Goal: Task Accomplishment & Management: Manage account settings

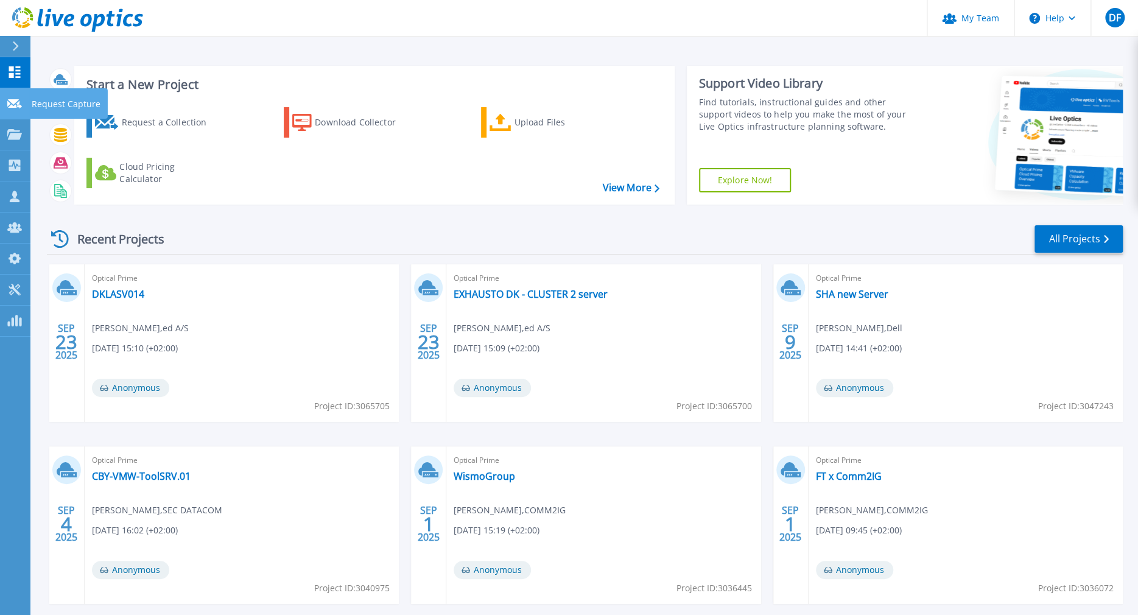
click at [12, 100] on icon at bounding box center [14, 103] width 15 height 9
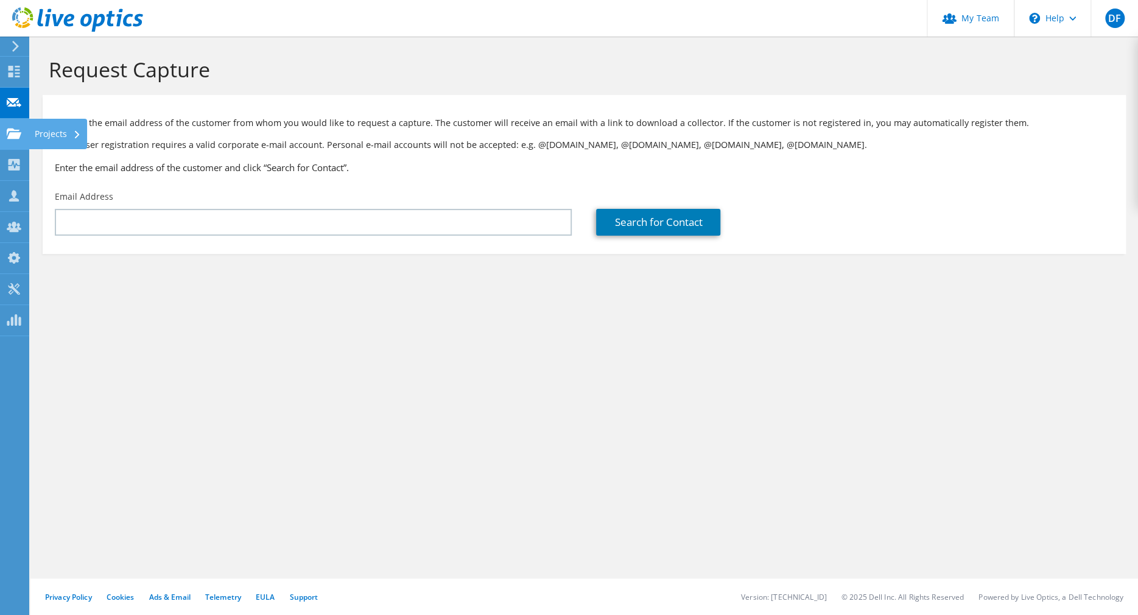
click at [12, 128] on icon at bounding box center [14, 134] width 15 height 12
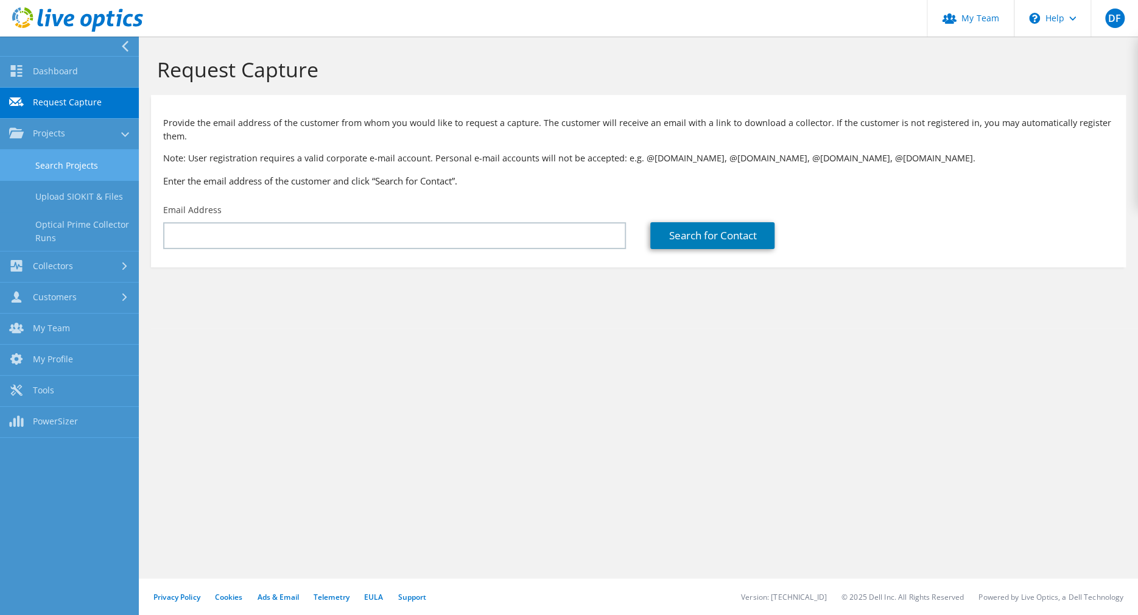
click at [78, 166] on link "Search Projects" at bounding box center [69, 165] width 139 height 31
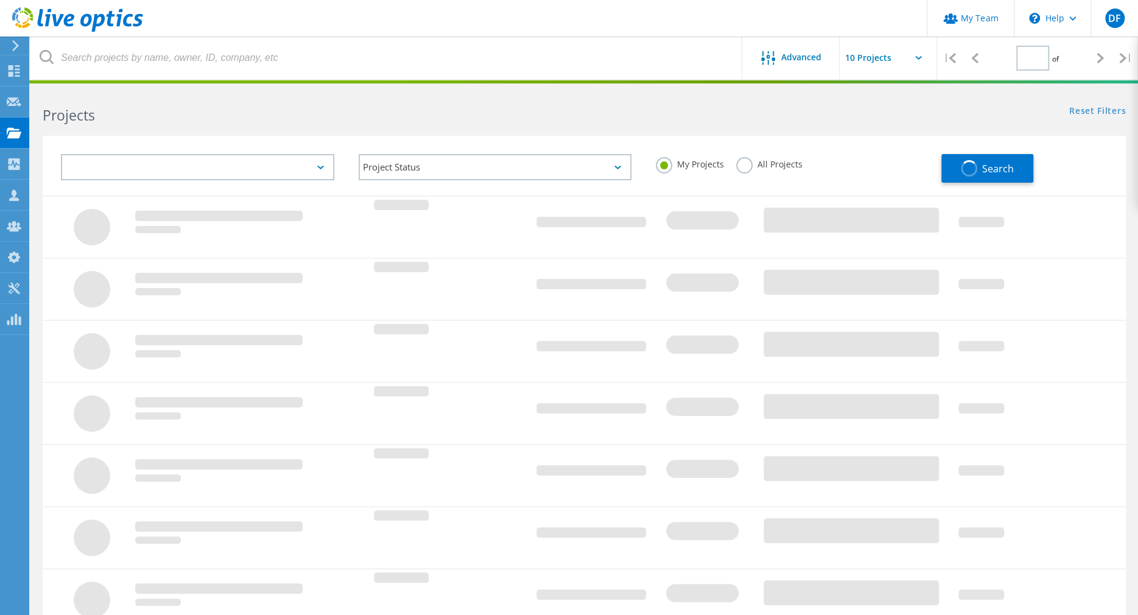
type input "1"
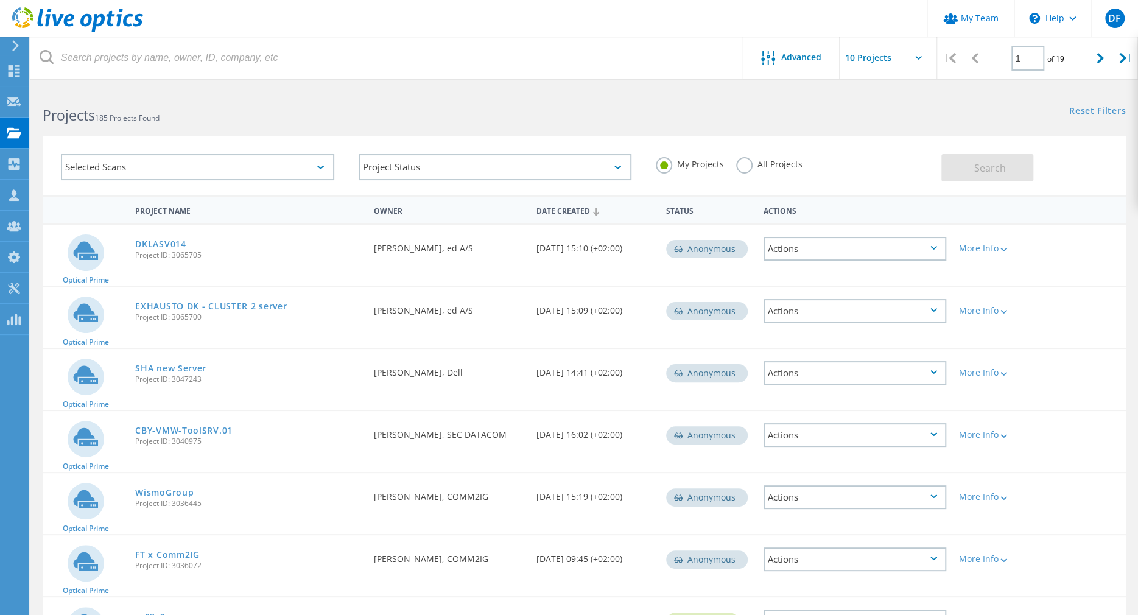
click at [744, 165] on label "All Projects" at bounding box center [769, 163] width 66 height 12
click at [0, 0] on input "All Projects" at bounding box center [0, 0] width 0 height 0
click at [987, 166] on span "Search" at bounding box center [990, 167] width 32 height 13
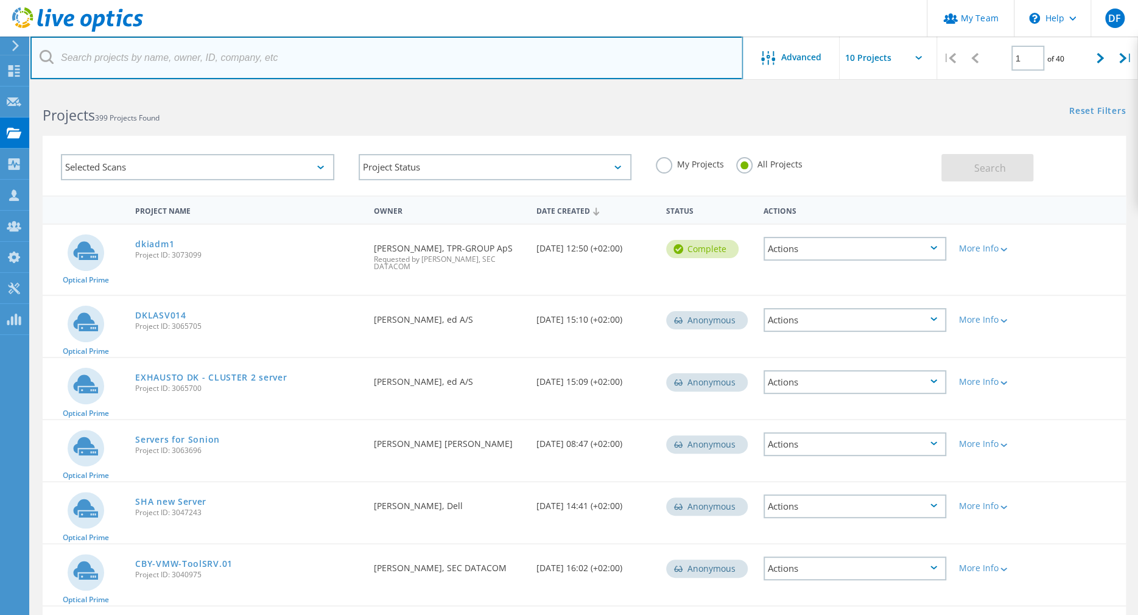
click at [194, 58] on input "text" at bounding box center [386, 58] width 713 height 43
type input "folketidende"
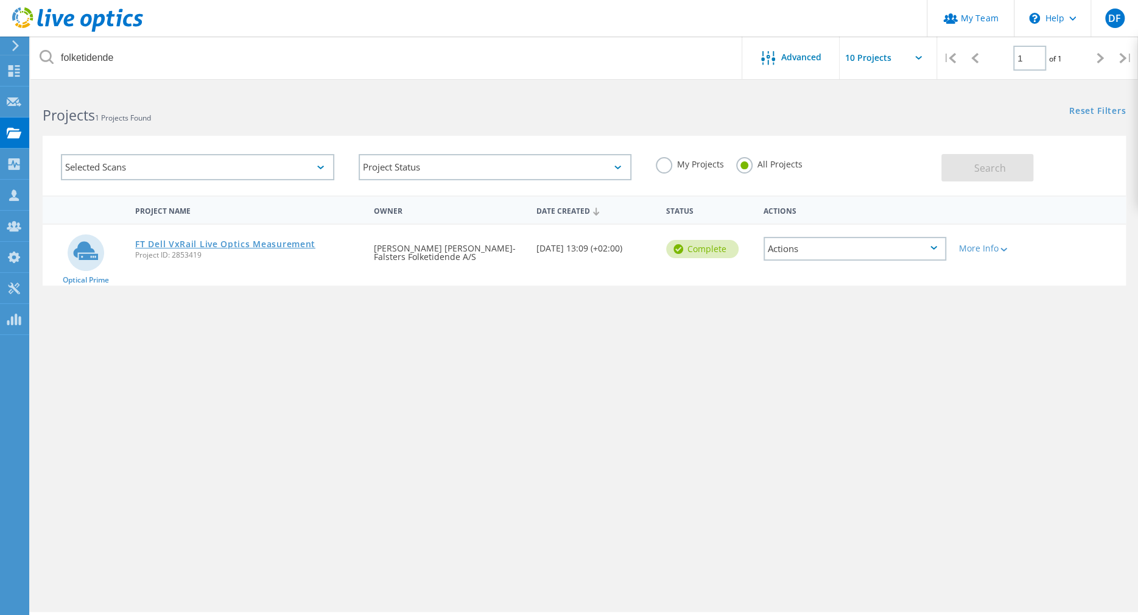
click at [237, 241] on link "FT Dell VxRail Live Optics Measurement" at bounding box center [225, 244] width 180 height 9
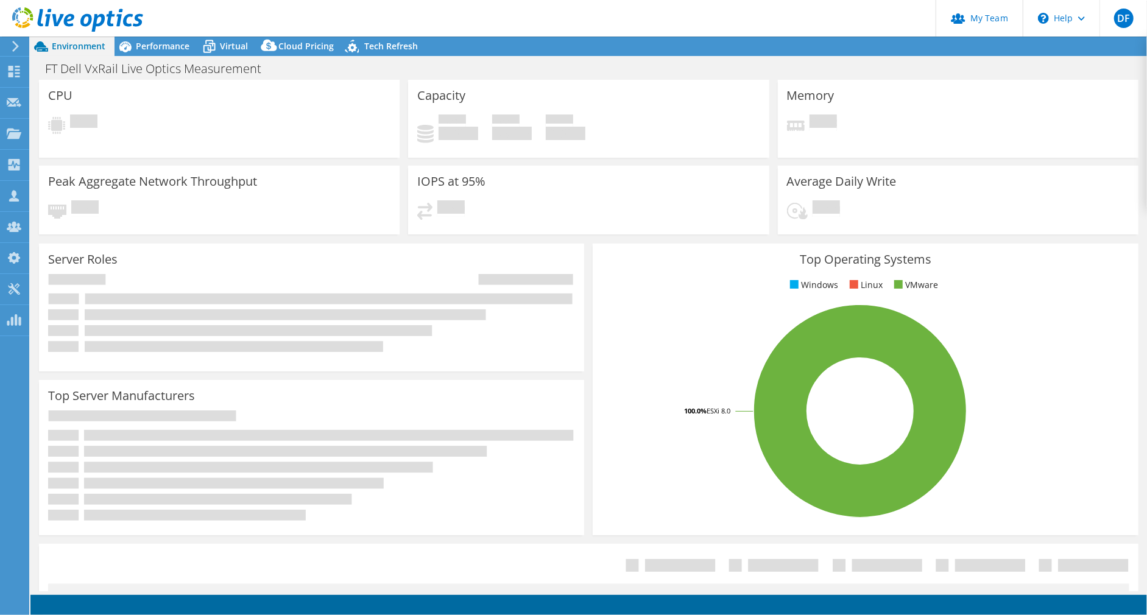
select select "EUFrankfurt"
select select "DKK"
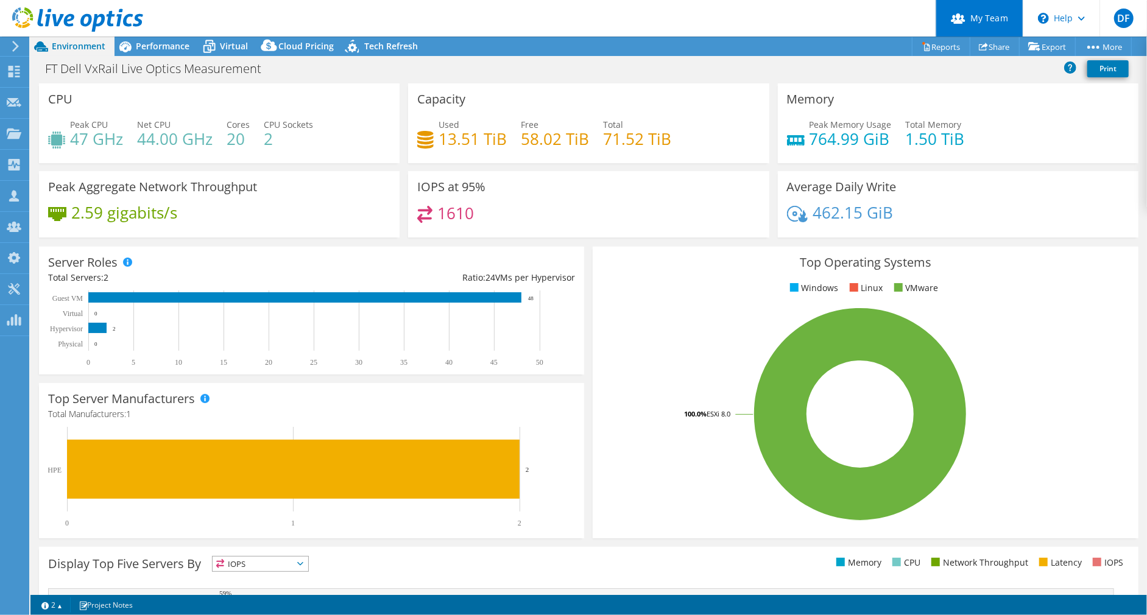
click at [975, 15] on link "My Team" at bounding box center [978, 18] width 87 height 37
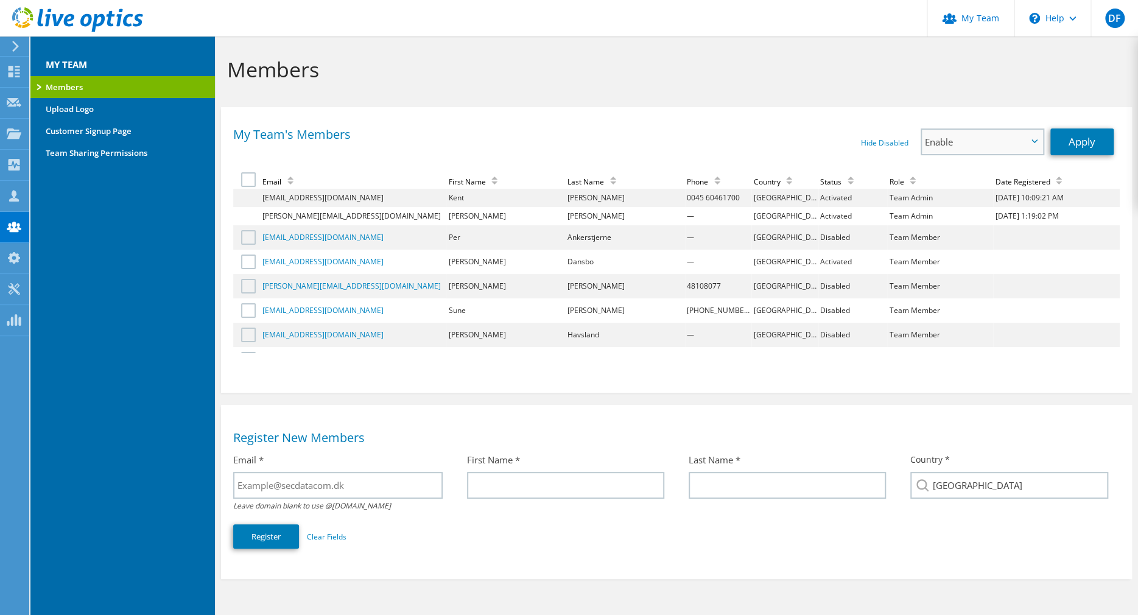
click at [981, 138] on span "Enable" at bounding box center [976, 142] width 102 height 15
click at [1019, 136] on span "Enable" at bounding box center [976, 142] width 102 height 15
click at [248, 186] on label ": No sort applied, activate to apply an ascending sort" at bounding box center [250, 179] width 18 height 15
click at [0, 0] on input ": No sort applied, activate to apply an ascending sort" at bounding box center [0, 0] width 0 height 0
click at [247, 177] on label ": Ascending sort applied, activate to apply a descending sort" at bounding box center [250, 179] width 18 height 15
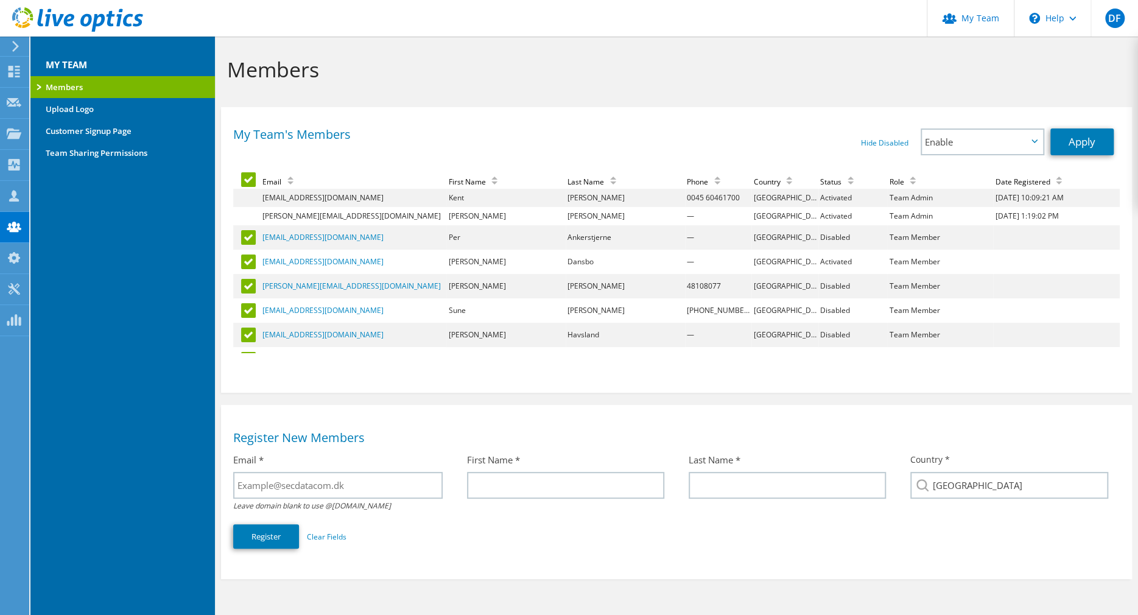
click at [0, 0] on input ": Ascending sort applied, activate to apply a descending sort" at bounding box center [0, 0] width 0 height 0
click at [1025, 135] on span "Enable" at bounding box center [976, 142] width 102 height 15
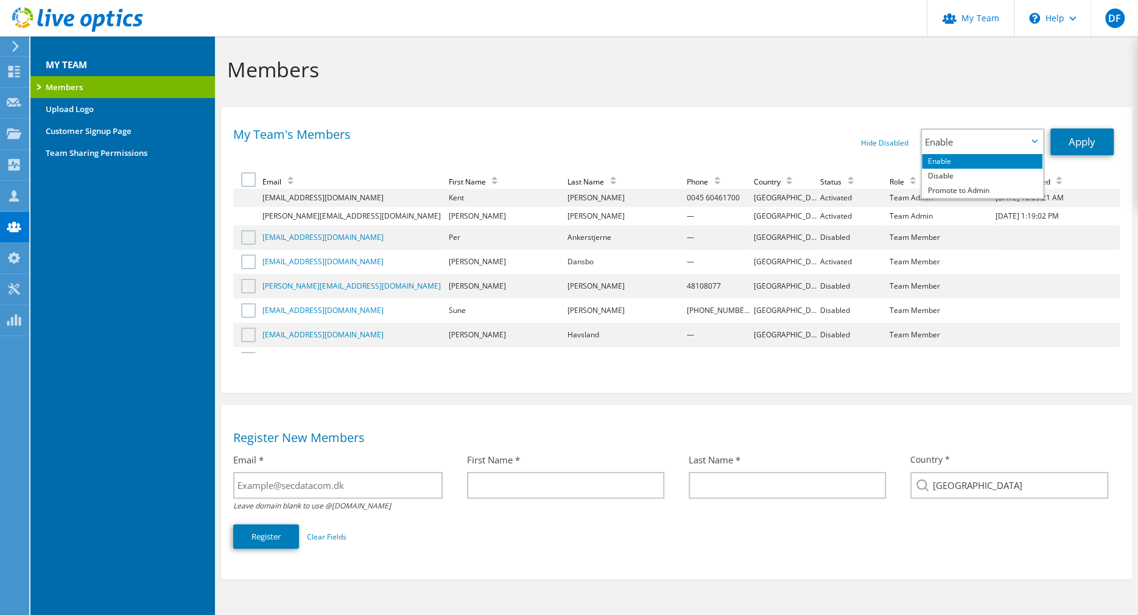
click at [628, 79] on h1 "Members" at bounding box center [673, 70] width 893 height 26
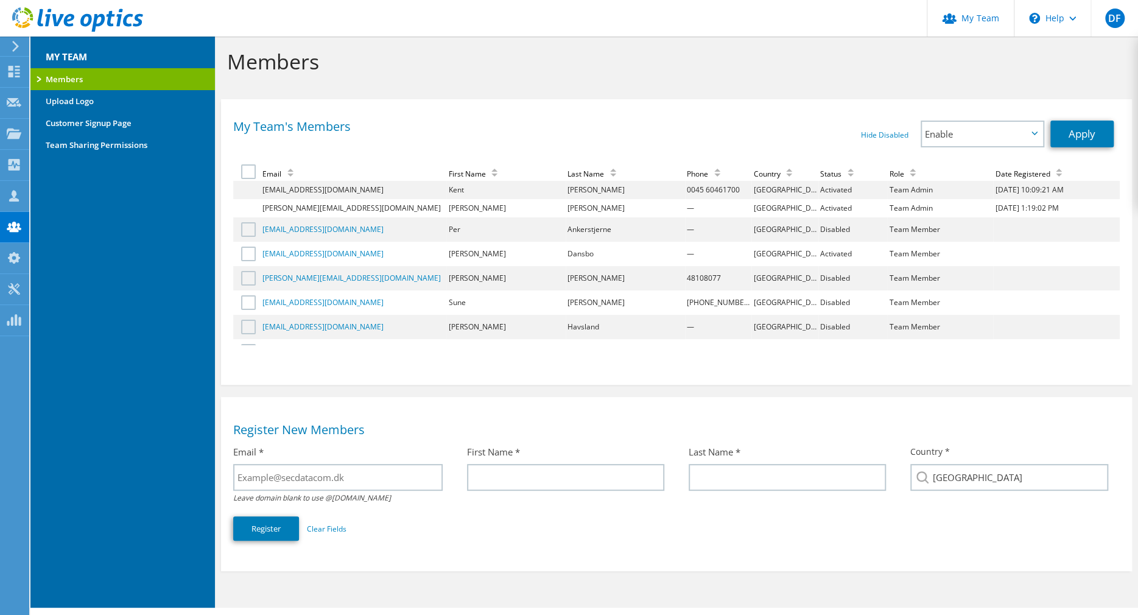
scroll to position [7, 0]
click at [1026, 134] on span "Enable" at bounding box center [976, 134] width 102 height 15
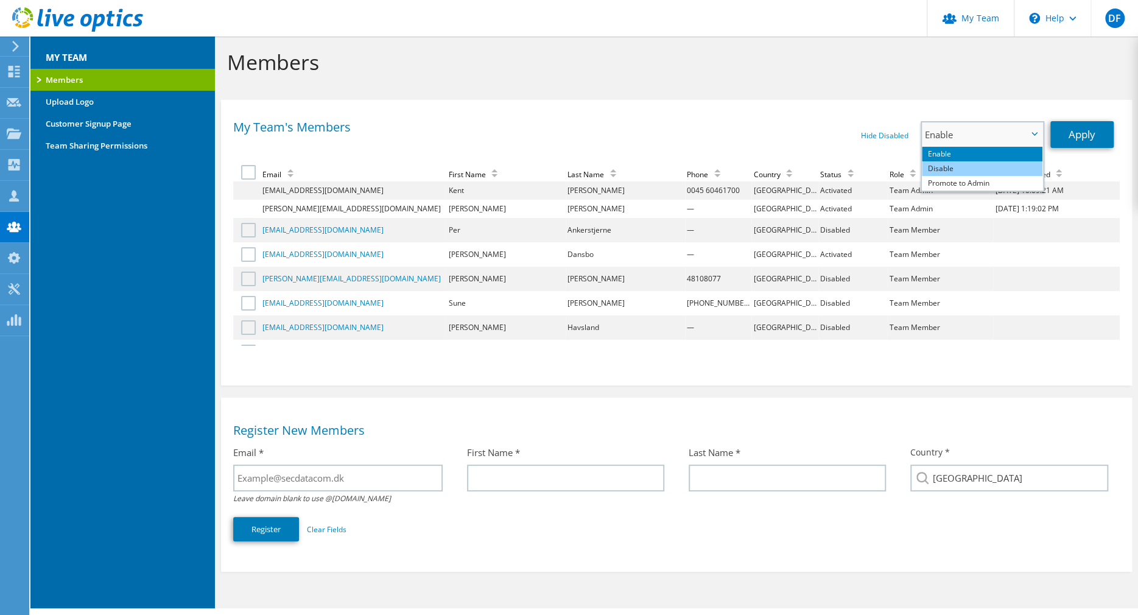
click at [977, 168] on li "Disable" at bounding box center [982, 168] width 121 height 15
click at [1018, 130] on span "Disable" at bounding box center [976, 134] width 102 height 15
click at [979, 152] on li "Enable" at bounding box center [982, 154] width 121 height 15
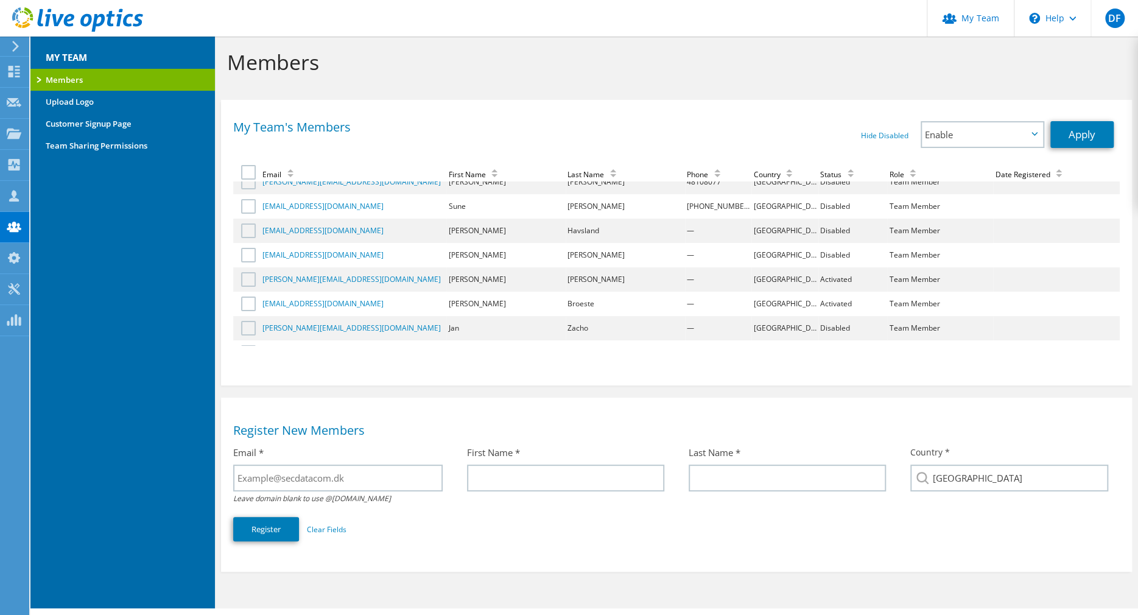
scroll to position [96, 0]
click at [248, 253] on label at bounding box center [250, 256] width 18 height 15
click at [0, 0] on input "checkbox" at bounding box center [0, 0] width 0 height 0
click at [1081, 135] on link "Apply" at bounding box center [1081, 134] width 63 height 27
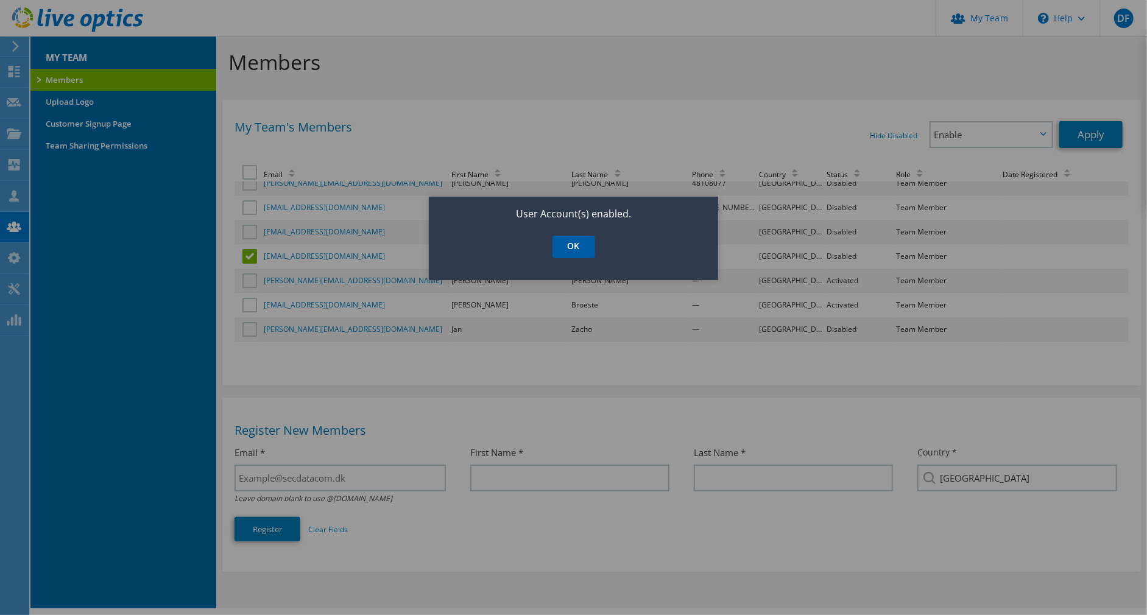
click at [577, 252] on link "OK" at bounding box center [573, 247] width 43 height 23
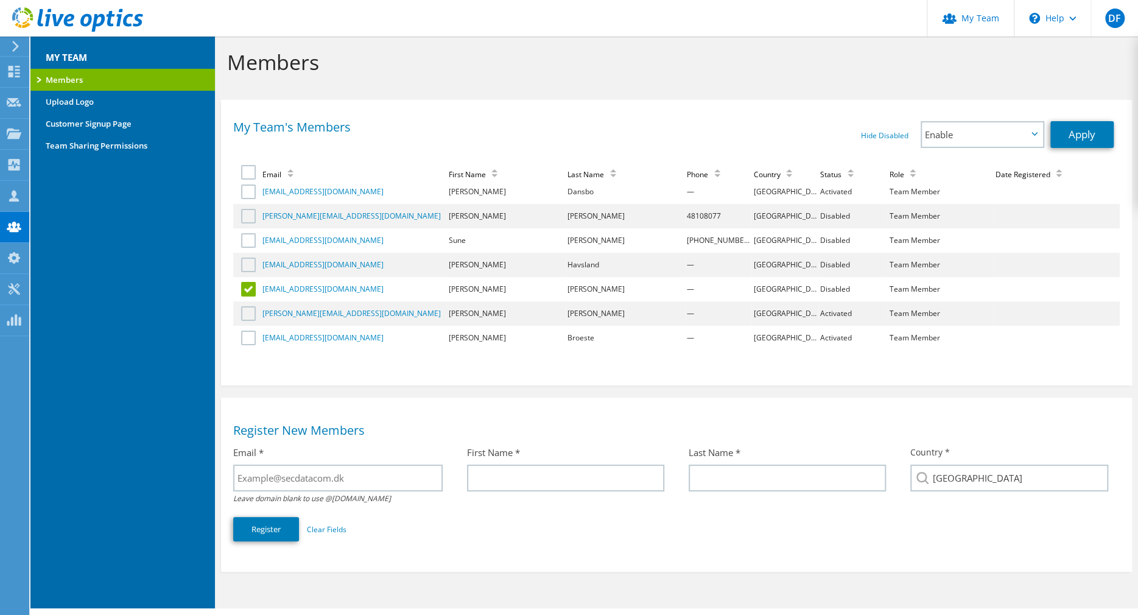
scroll to position [65, 0]
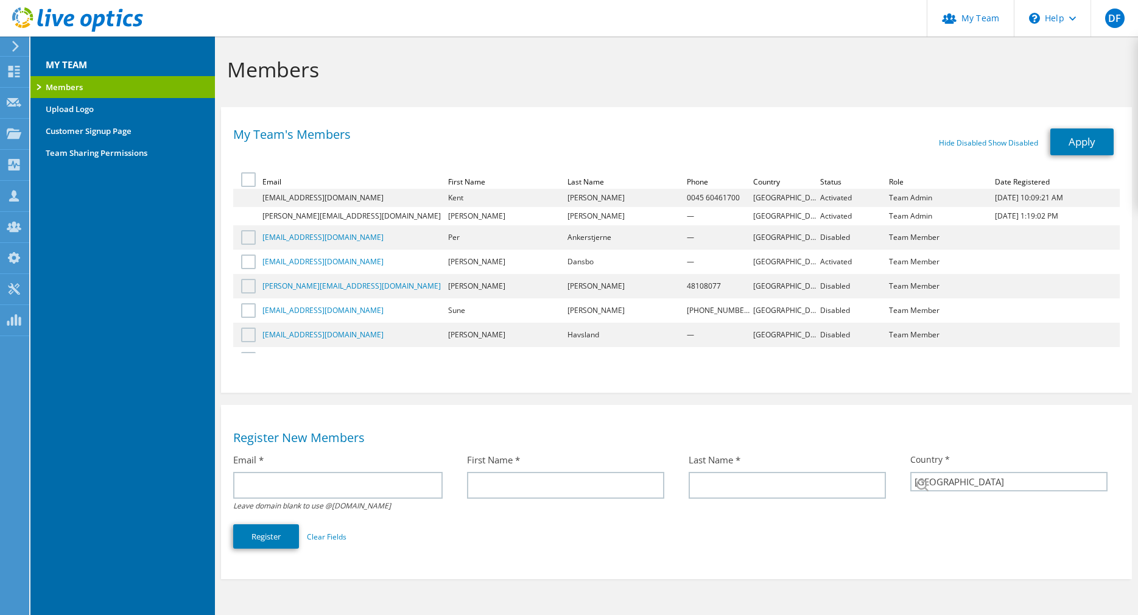
select select "58"
click at [242, 235] on label at bounding box center [250, 237] width 18 height 15
click at [0, 0] on input "checkbox" at bounding box center [0, 0] width 0 height 0
click at [1028, 140] on span "Enable" at bounding box center [982, 142] width 121 height 24
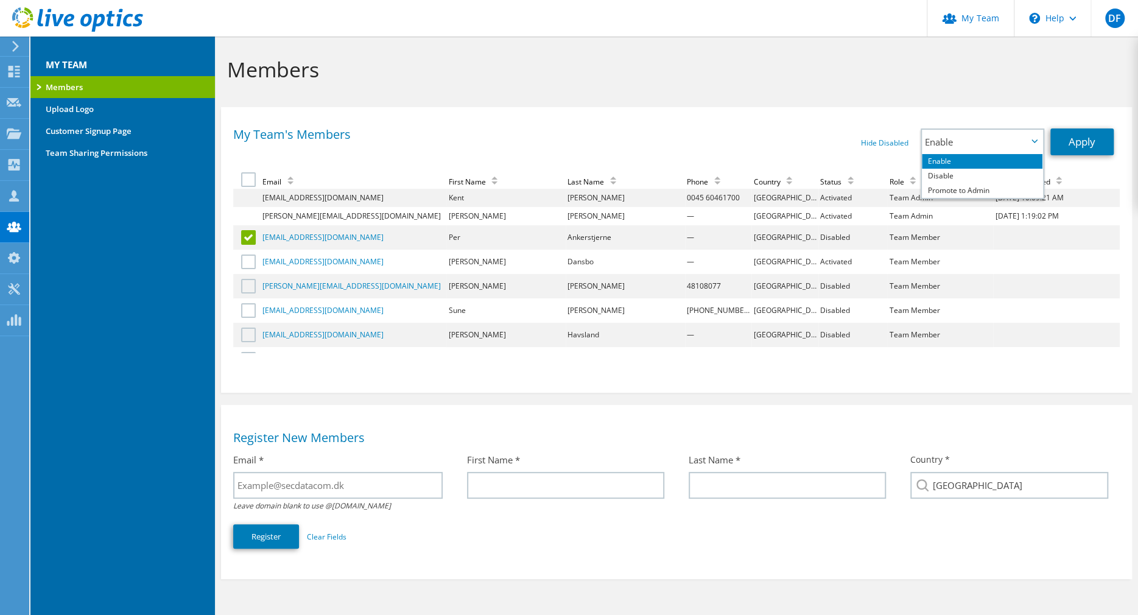
click at [737, 116] on div "My Team's Members Hide Disabled Show Disabled Enable Disable Promote to Admin E…" at bounding box center [676, 246] width 911 height 267
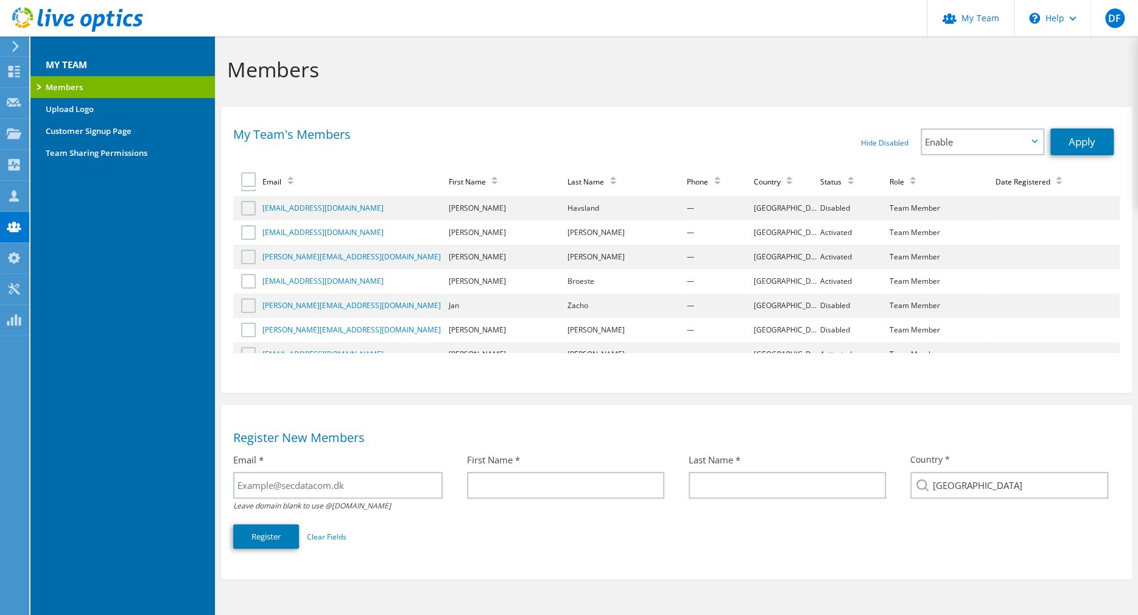
scroll to position [128, 0]
click at [1021, 133] on span "Enable" at bounding box center [982, 142] width 121 height 24
click at [998, 157] on li "Enable" at bounding box center [982, 161] width 121 height 15
click at [769, 134] on div "Hide Disabled Show Disabled Enable Disable Promote to Admin Enable Enable Disab…" at bounding box center [898, 141] width 443 height 27
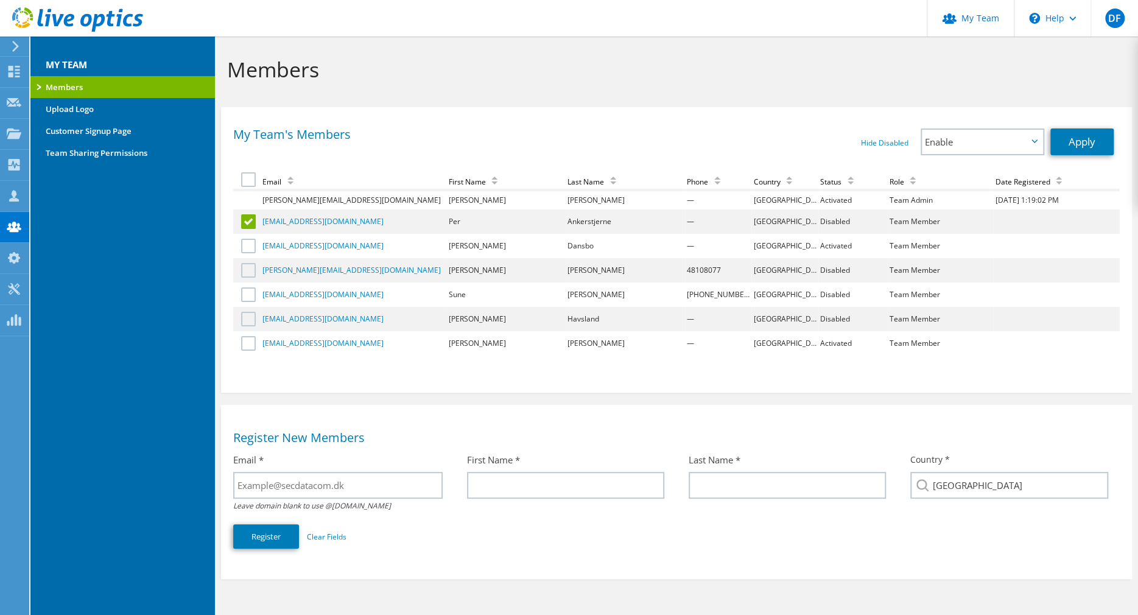
scroll to position [0, 0]
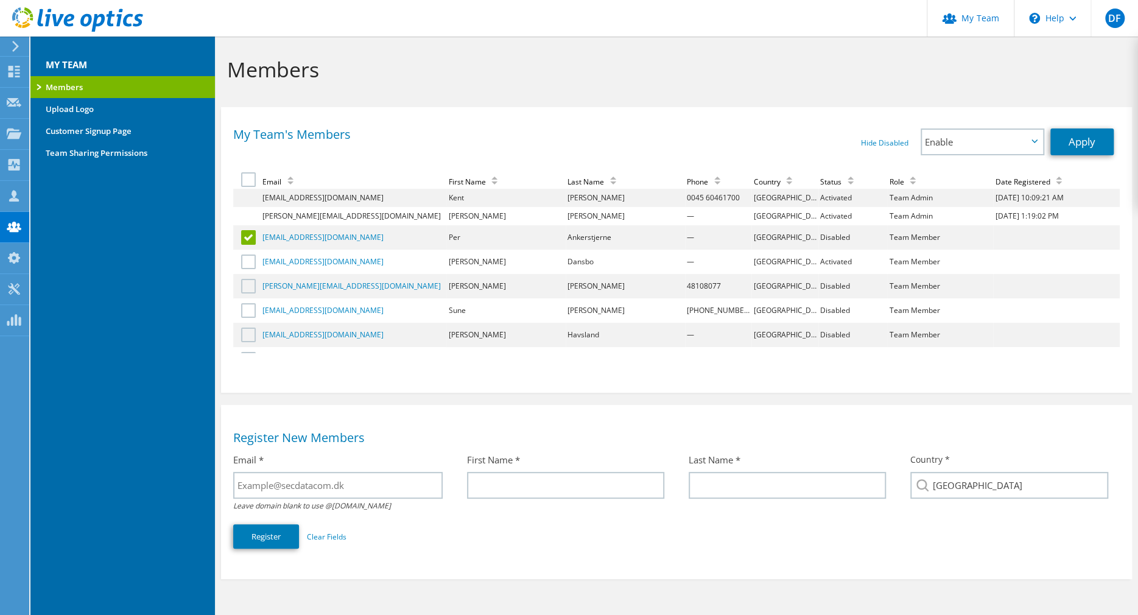
click at [318, 199] on td "[EMAIL_ADDRESS][DOMAIN_NAME]" at bounding box center [354, 198] width 186 height 18
click at [1068, 13] on div "\n Help" at bounding box center [1052, 18] width 77 height 37
click at [1076, 86] on link "Contact Support" at bounding box center [1083, 83] width 136 height 30
click at [642, 552] on div "Email * Leave domain blank to use @secdatacom.dk First Name * Last Name * Count…" at bounding box center [676, 501] width 887 height 107
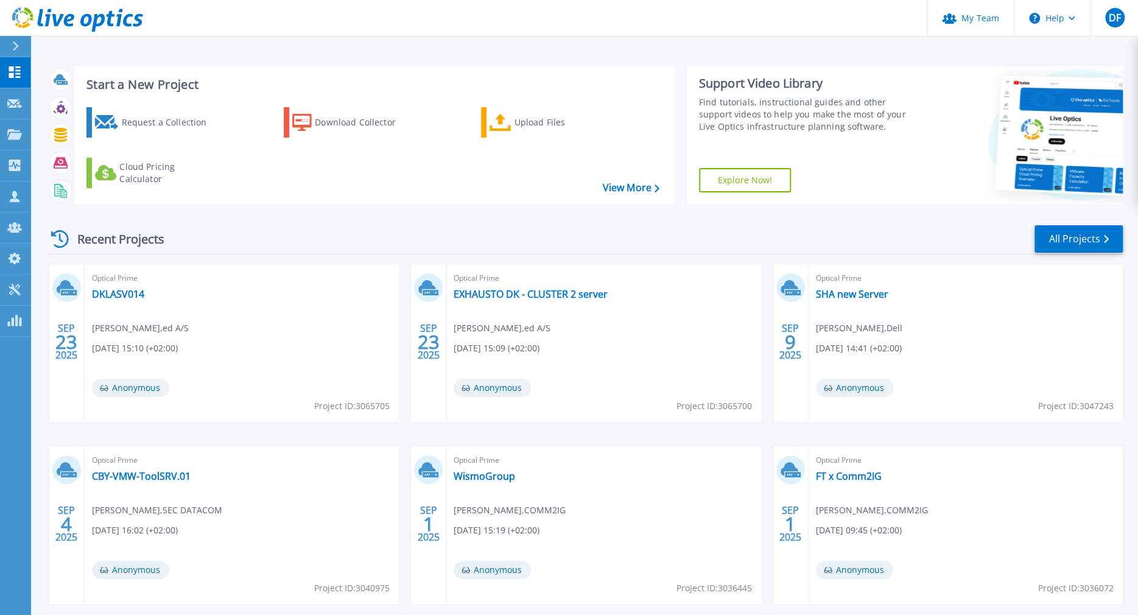
click at [1070, 507] on div "Optical Prime FT x Comm2IG [PERSON_NAME] , COMM2IG [DATE] 09:45 (+02:00) Anonym…" at bounding box center [966, 525] width 314 height 158
